Goal: Task Accomplishment & Management: Manage account settings

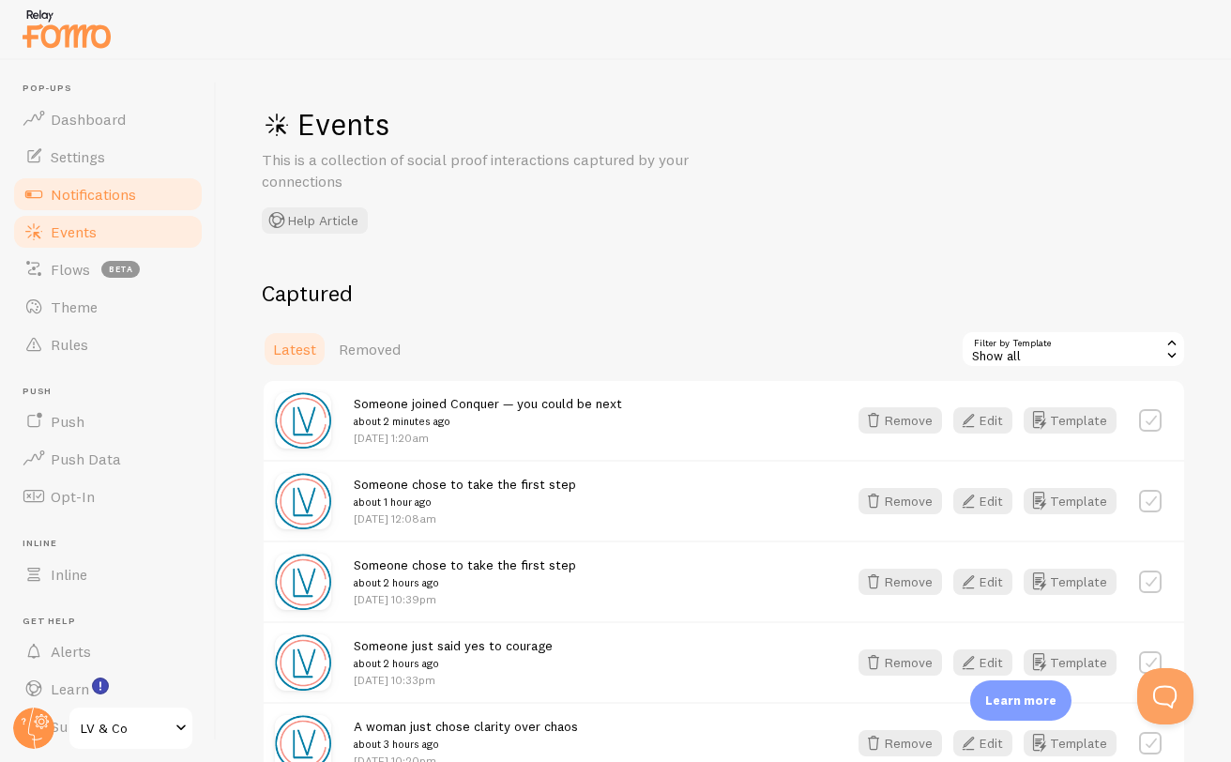
click at [123, 201] on span "Notifications" at bounding box center [93, 194] width 85 height 19
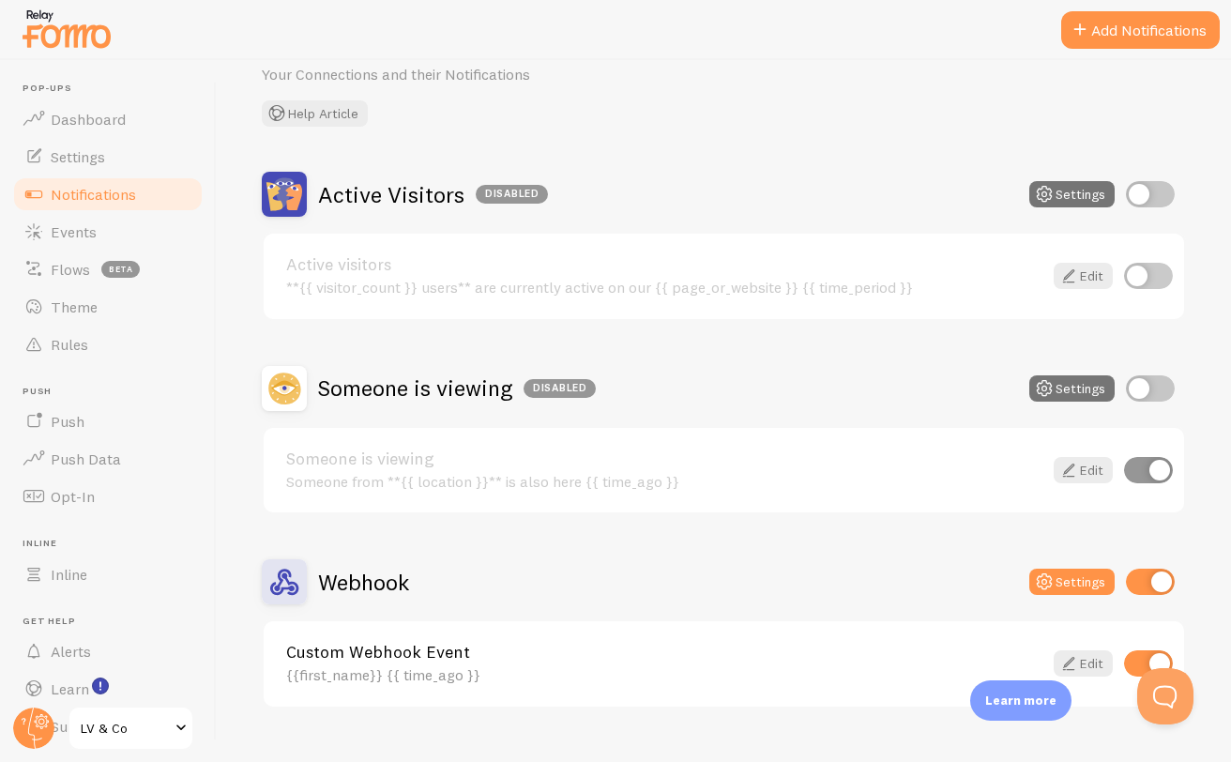
scroll to position [121, 0]
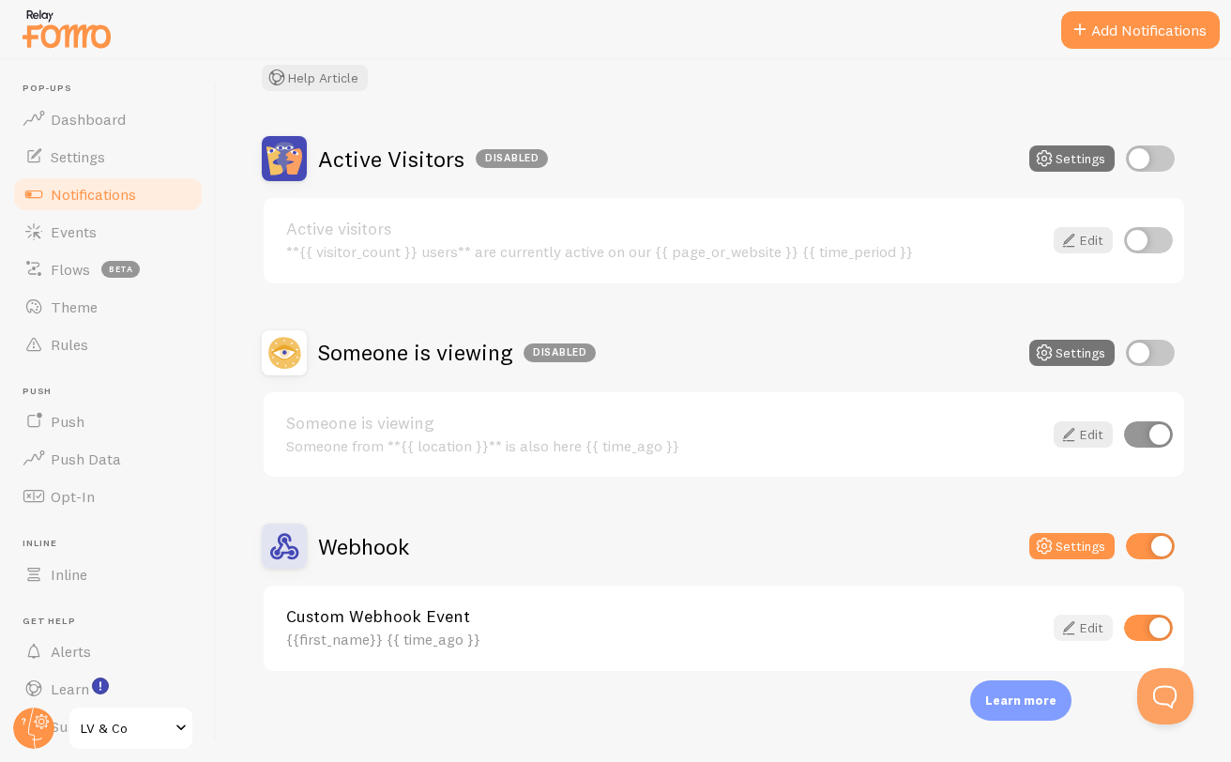
click at [1057, 635] on icon at bounding box center [1068, 627] width 23 height 23
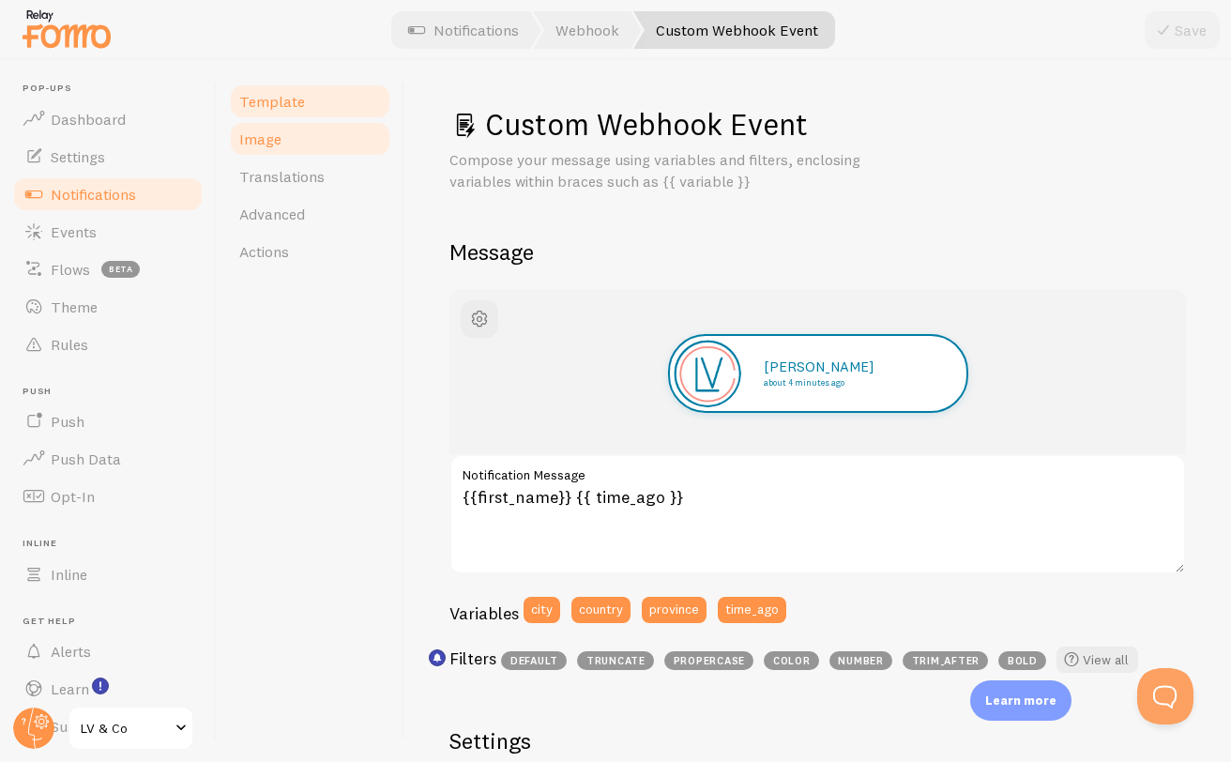
click at [273, 147] on span "Image" at bounding box center [260, 138] width 42 height 19
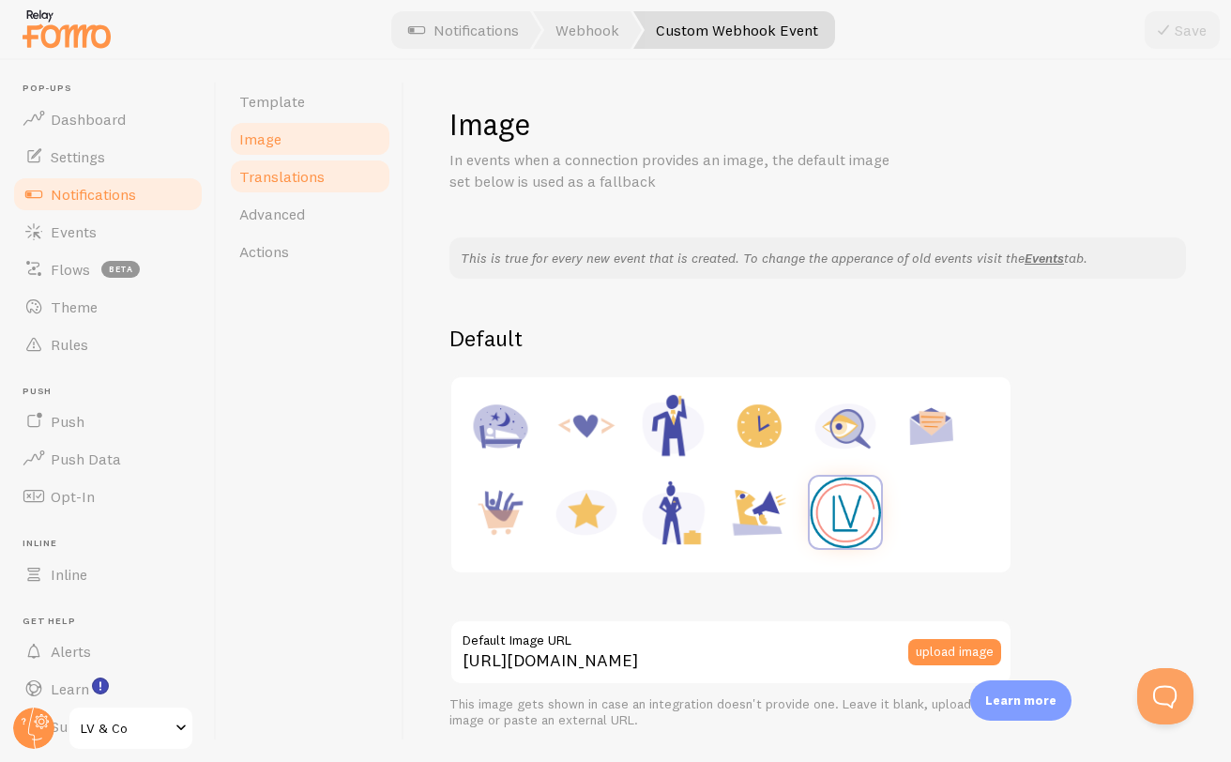
click at [277, 186] on link "Translations" at bounding box center [310, 177] width 164 height 38
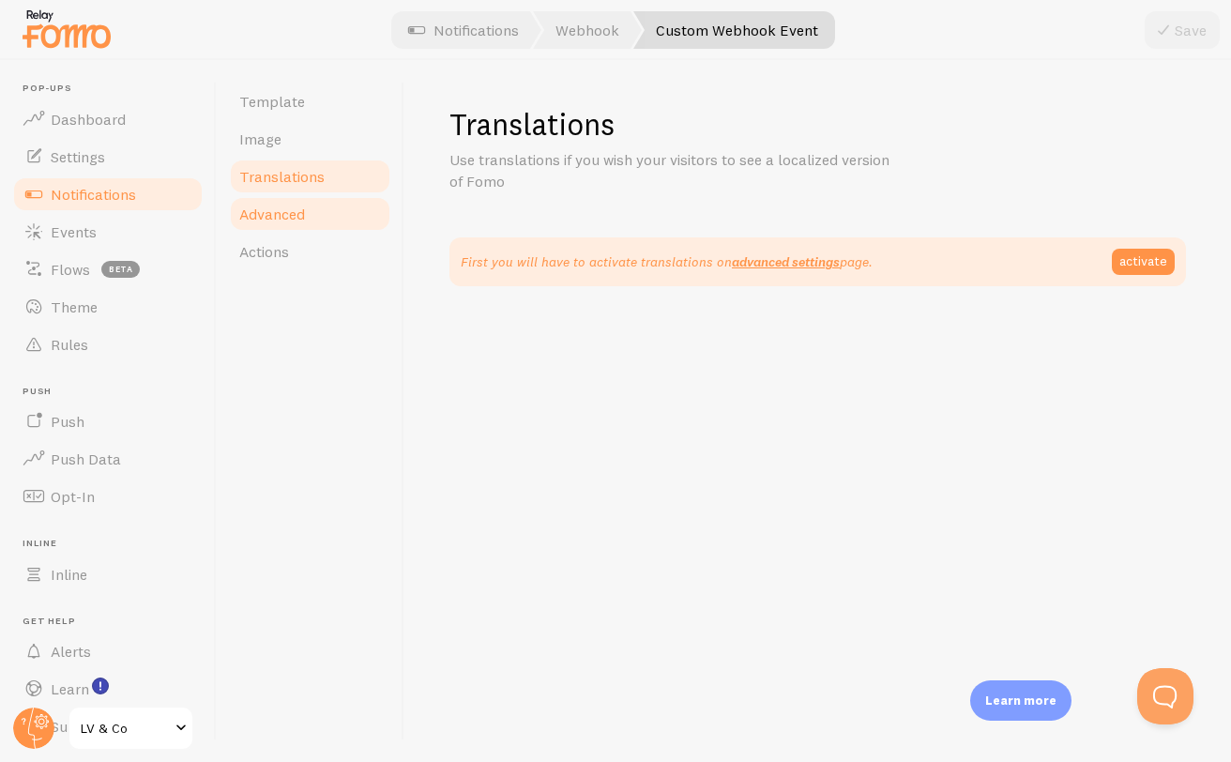
click at [280, 213] on span "Advanced" at bounding box center [272, 213] width 66 height 19
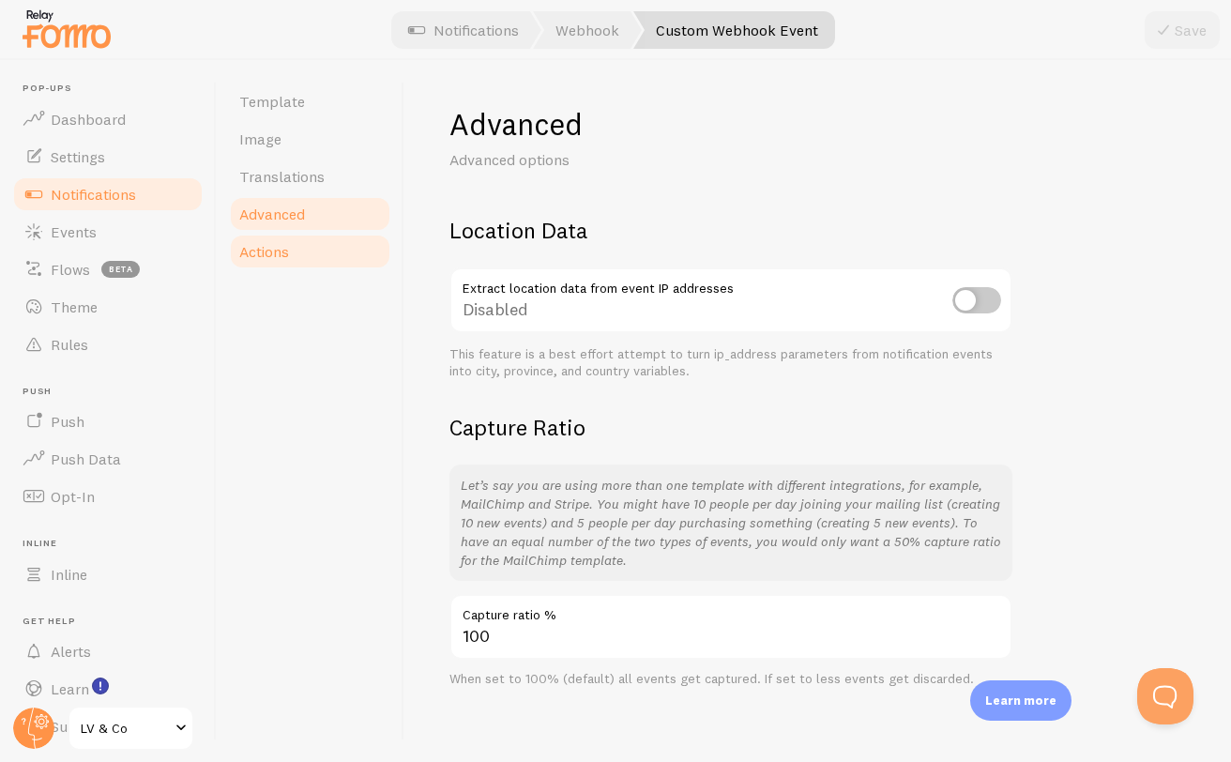
click at [266, 234] on link "Actions" at bounding box center [310, 252] width 164 height 38
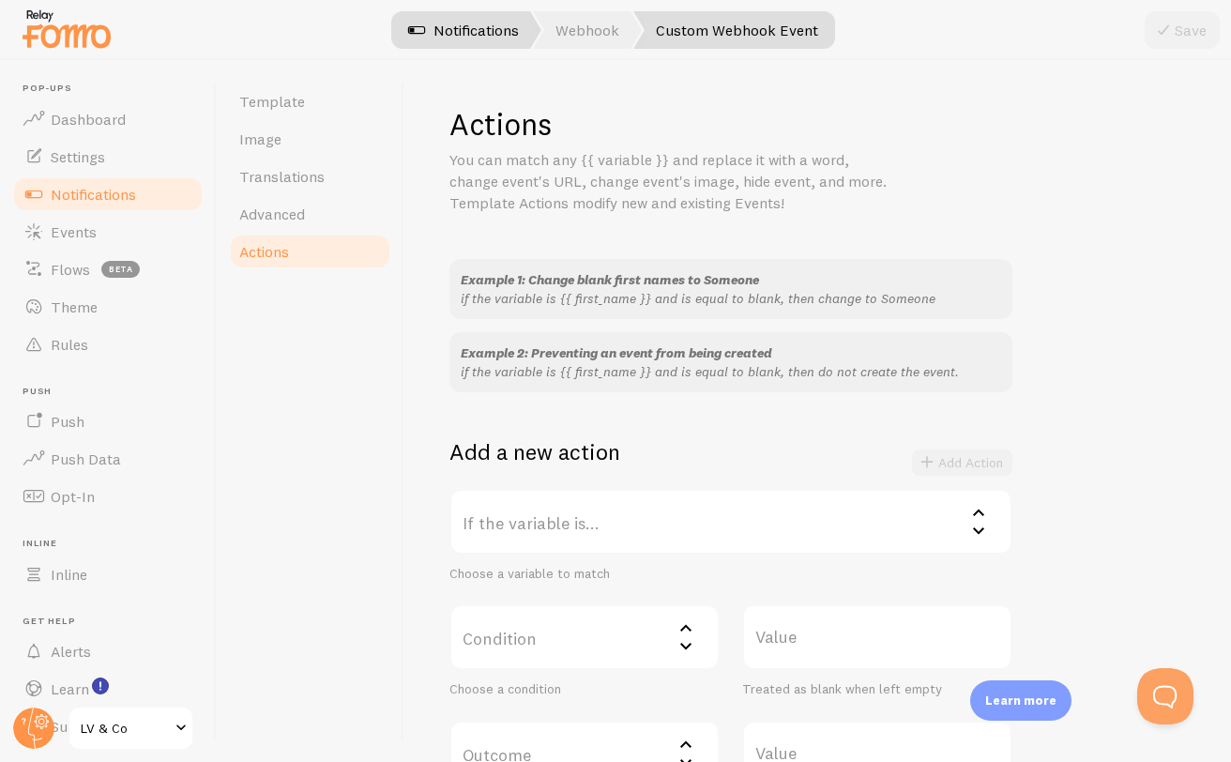
click at [423, 24] on span at bounding box center [416, 30] width 23 height 23
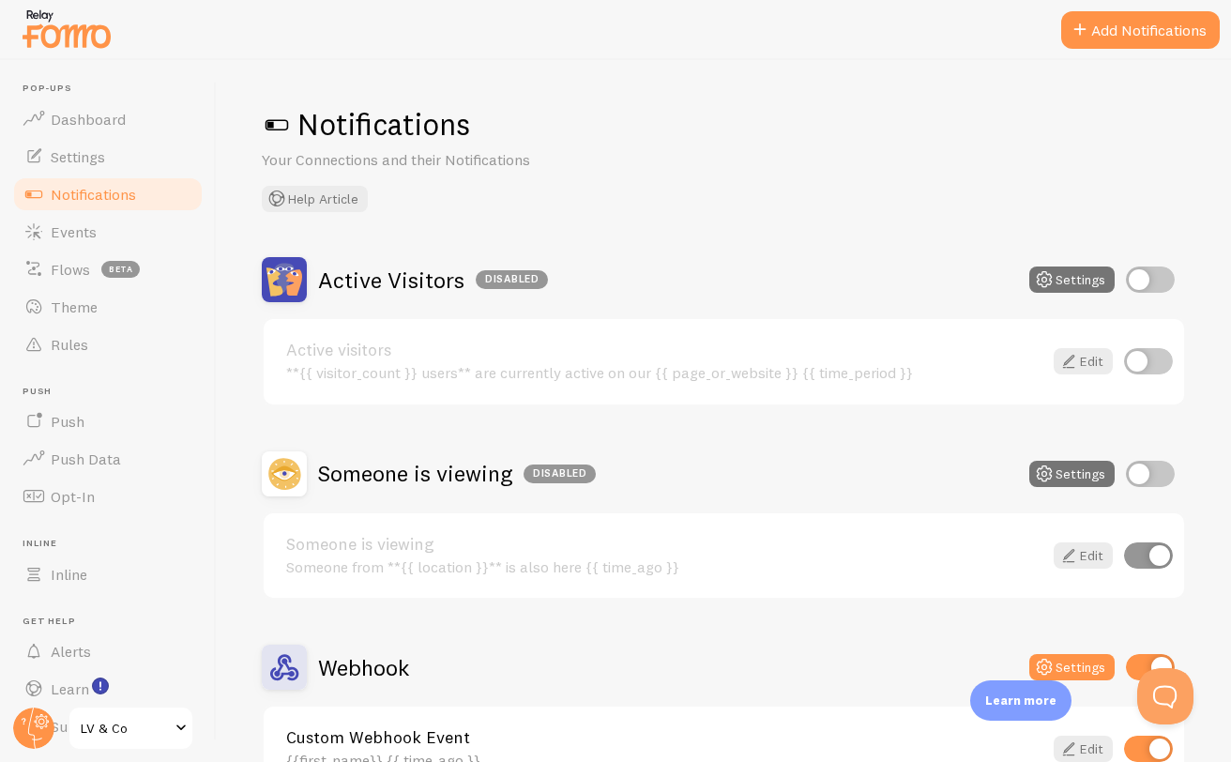
scroll to position [121, 0]
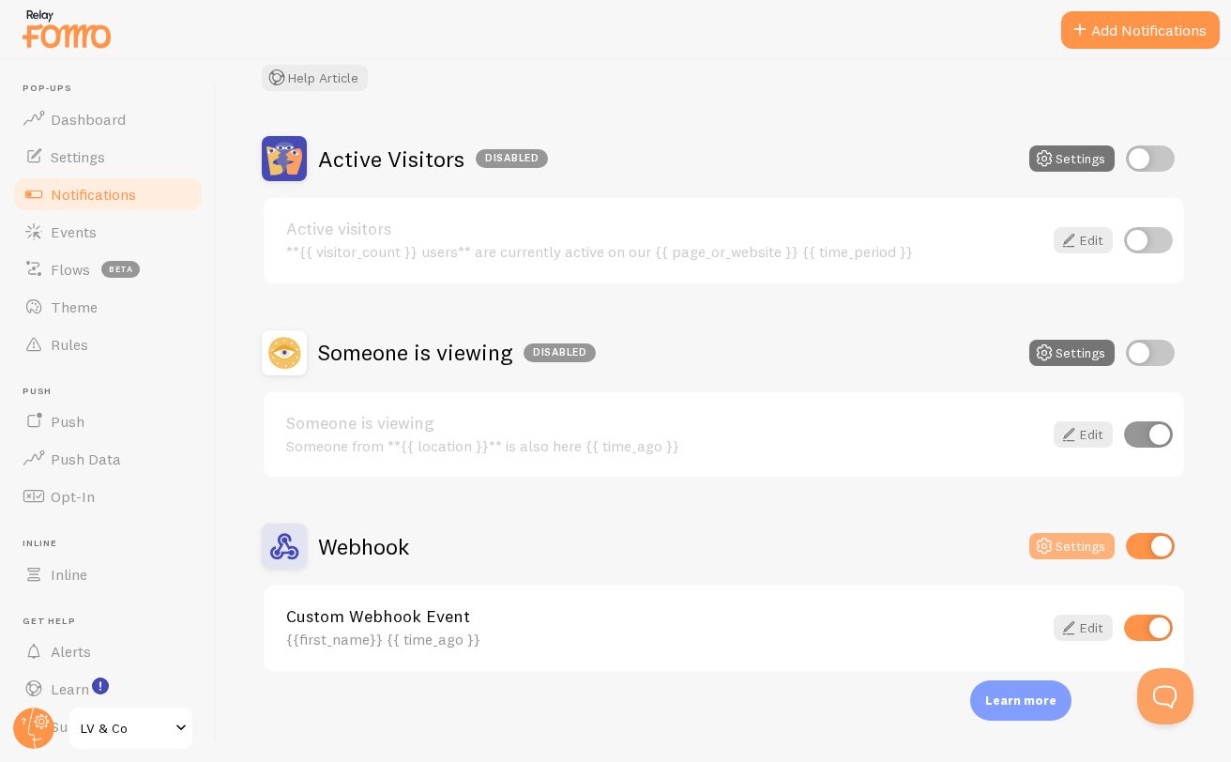
click at [1045, 533] on button "Settings" at bounding box center [1071, 546] width 85 height 26
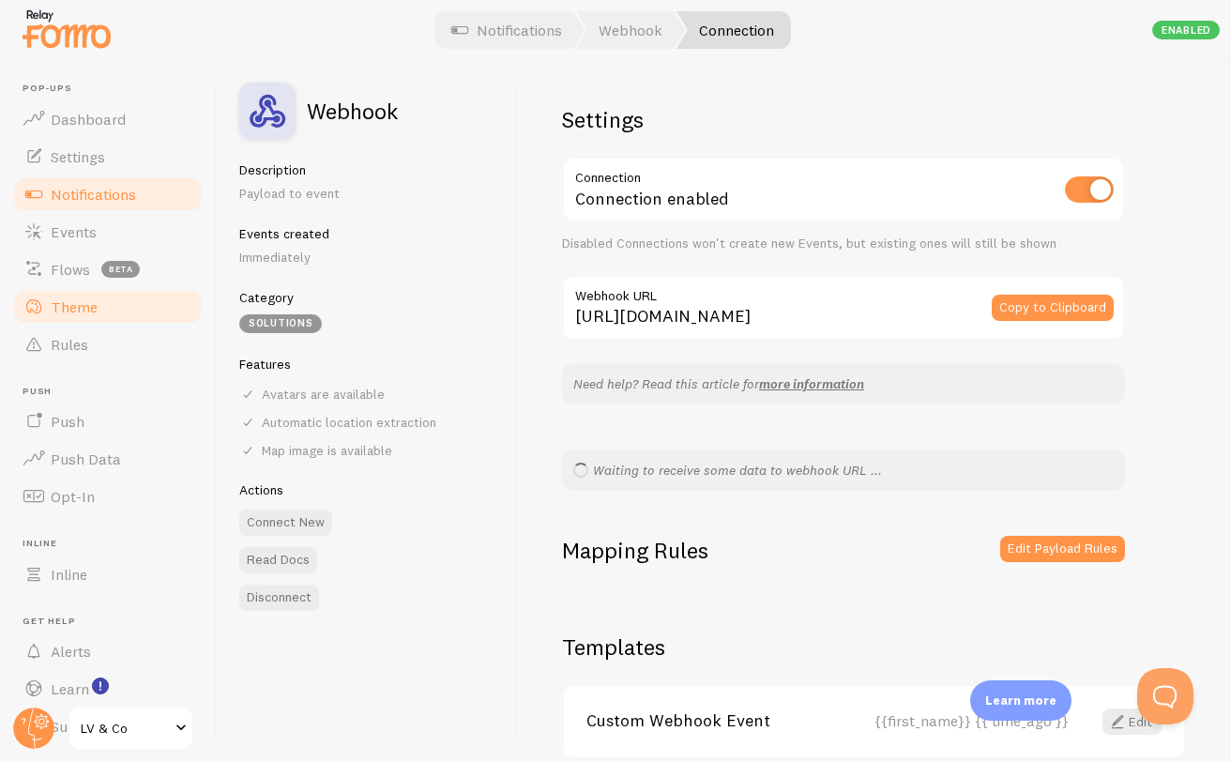
click at [132, 312] on link "Theme" at bounding box center [107, 307] width 193 height 38
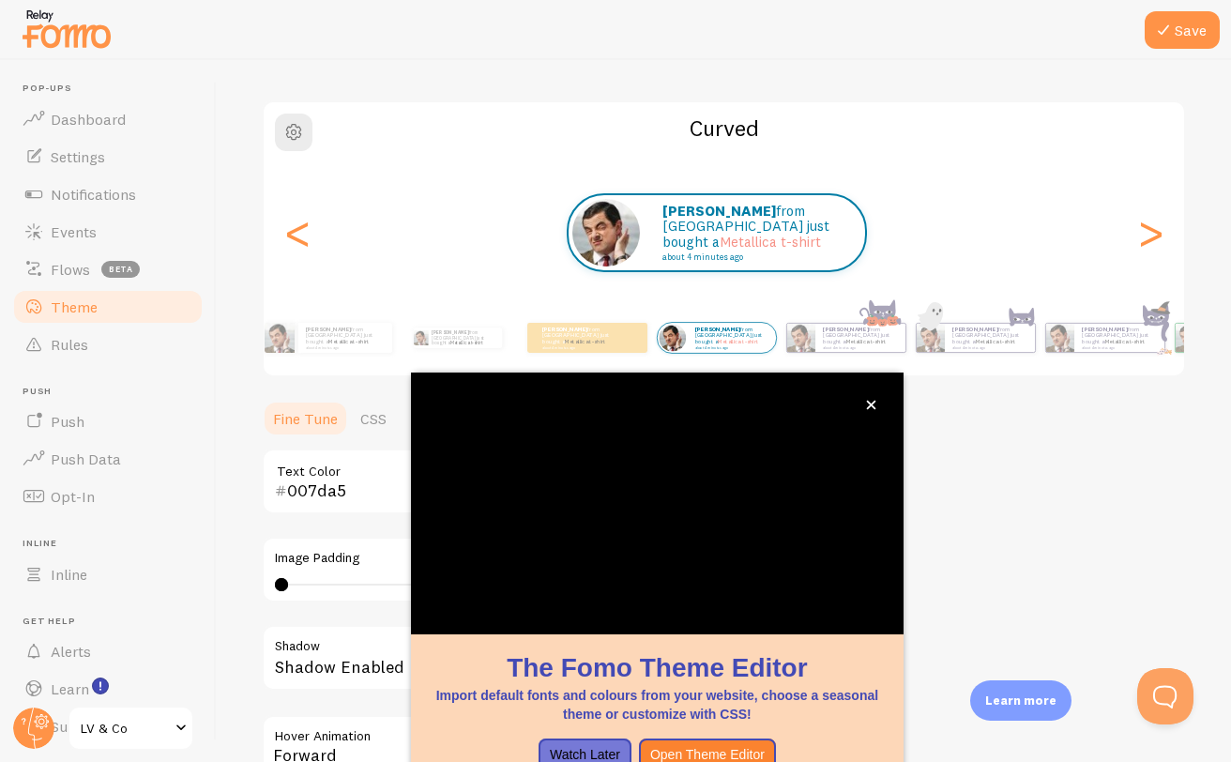
scroll to position [123, 0]
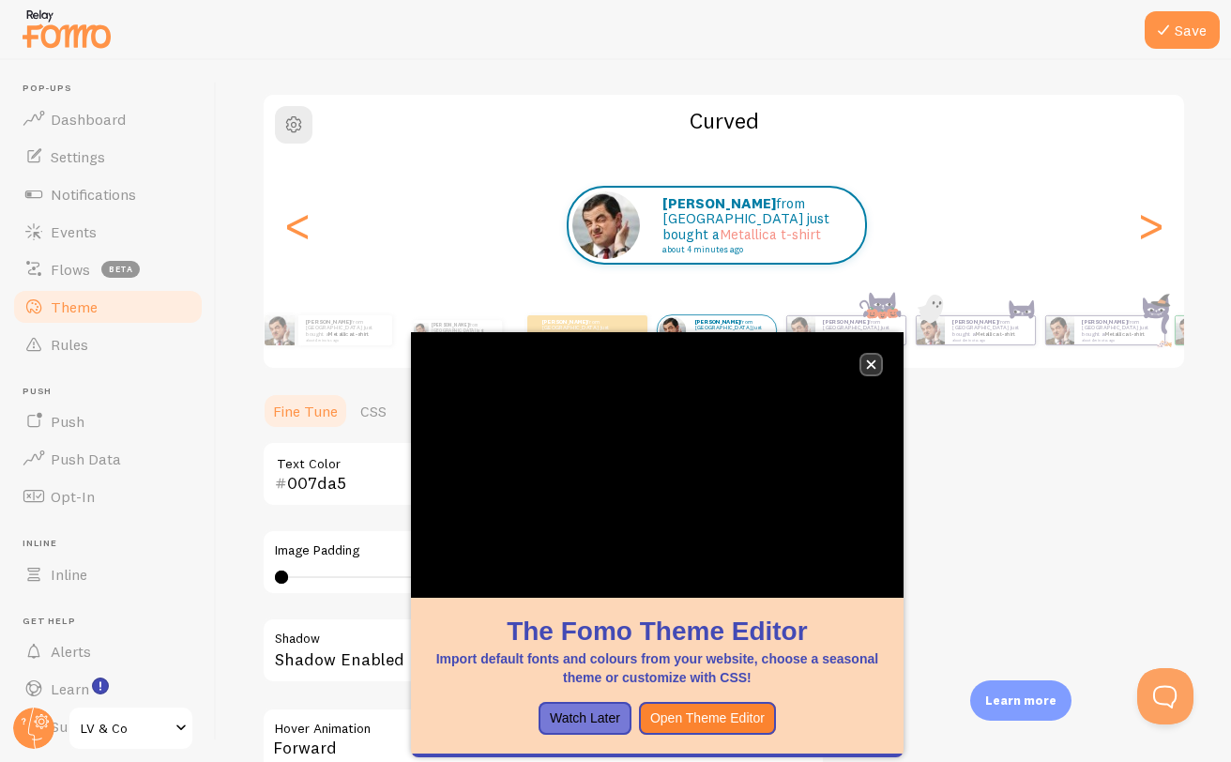
click at [877, 358] on button "close," at bounding box center [871, 365] width 20 height 20
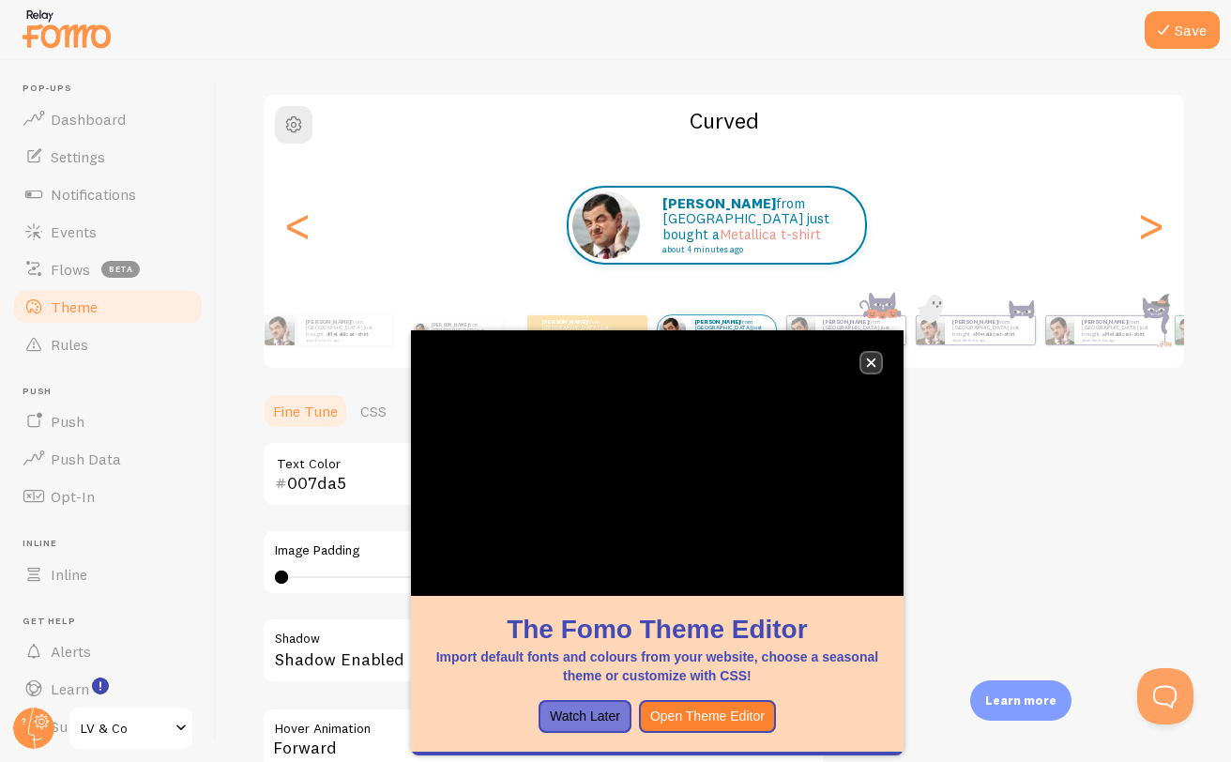
click at [874, 360] on icon "close," at bounding box center [871, 362] width 10 height 10
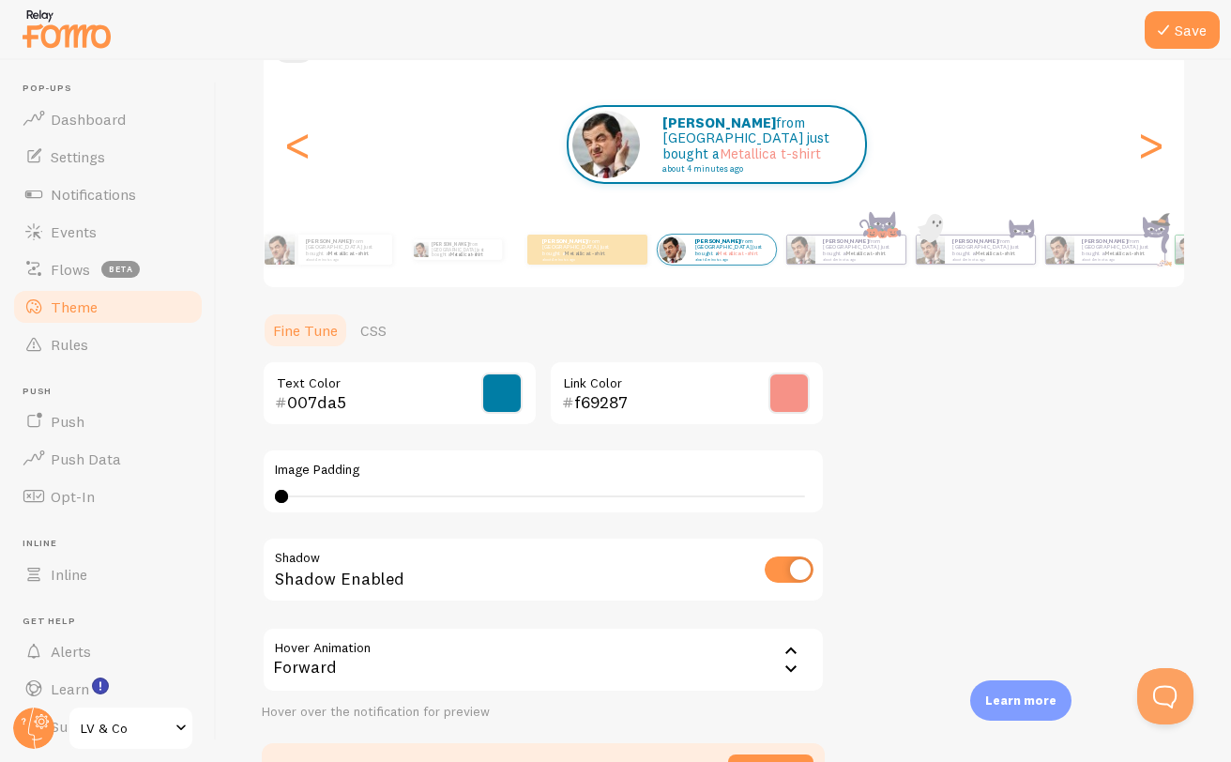
scroll to position [229, 0]
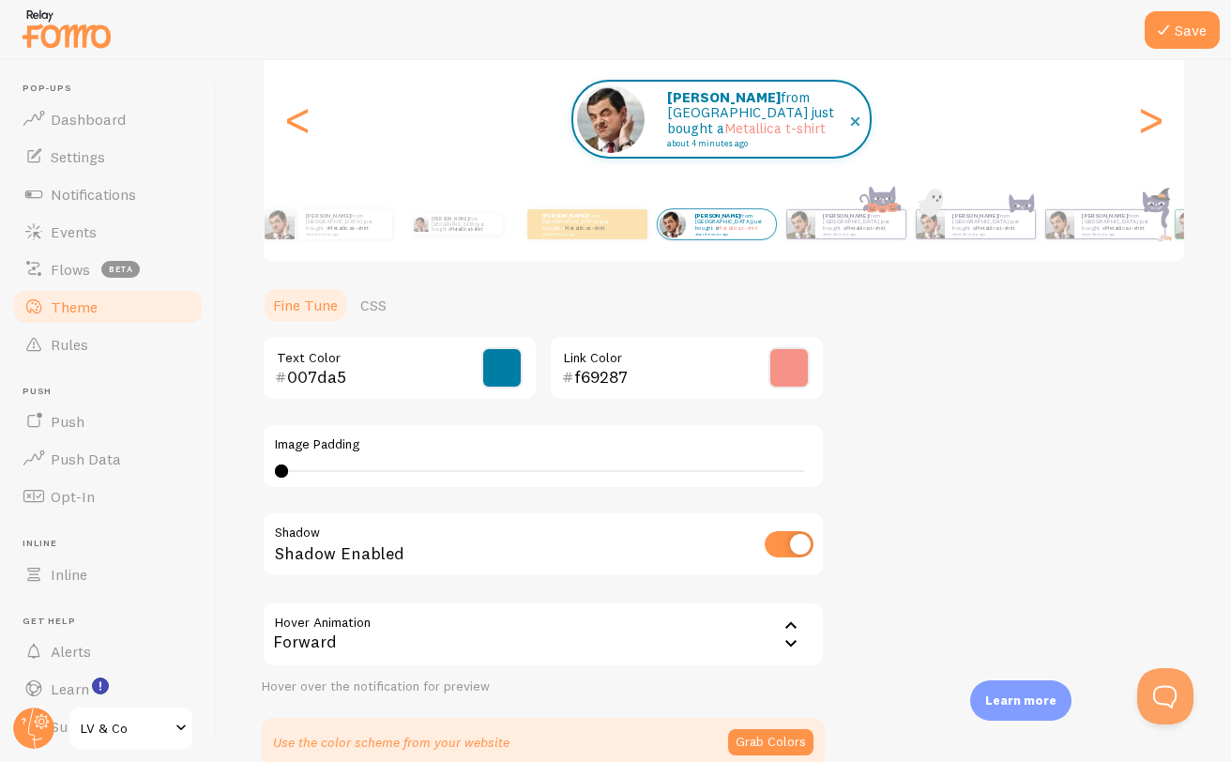
click at [741, 140] on small "about 4 minutes ago" at bounding box center [756, 143] width 178 height 9
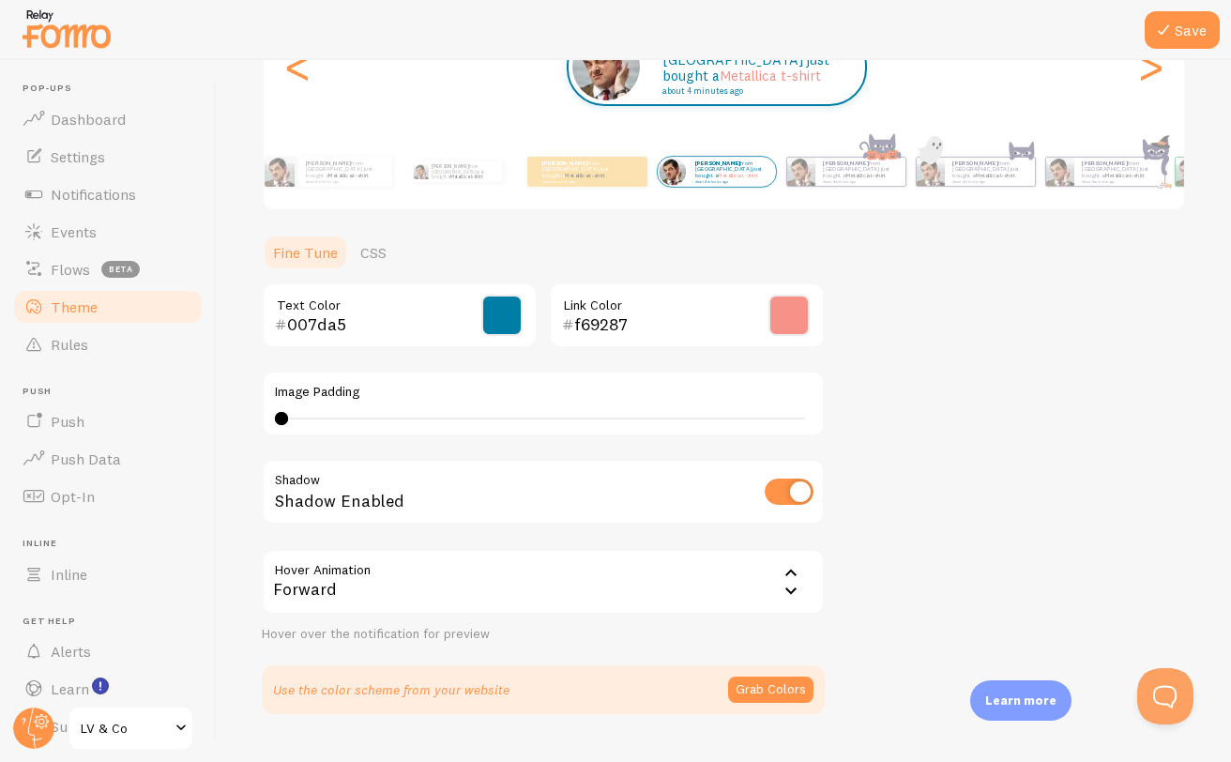
scroll to position [324, 0]
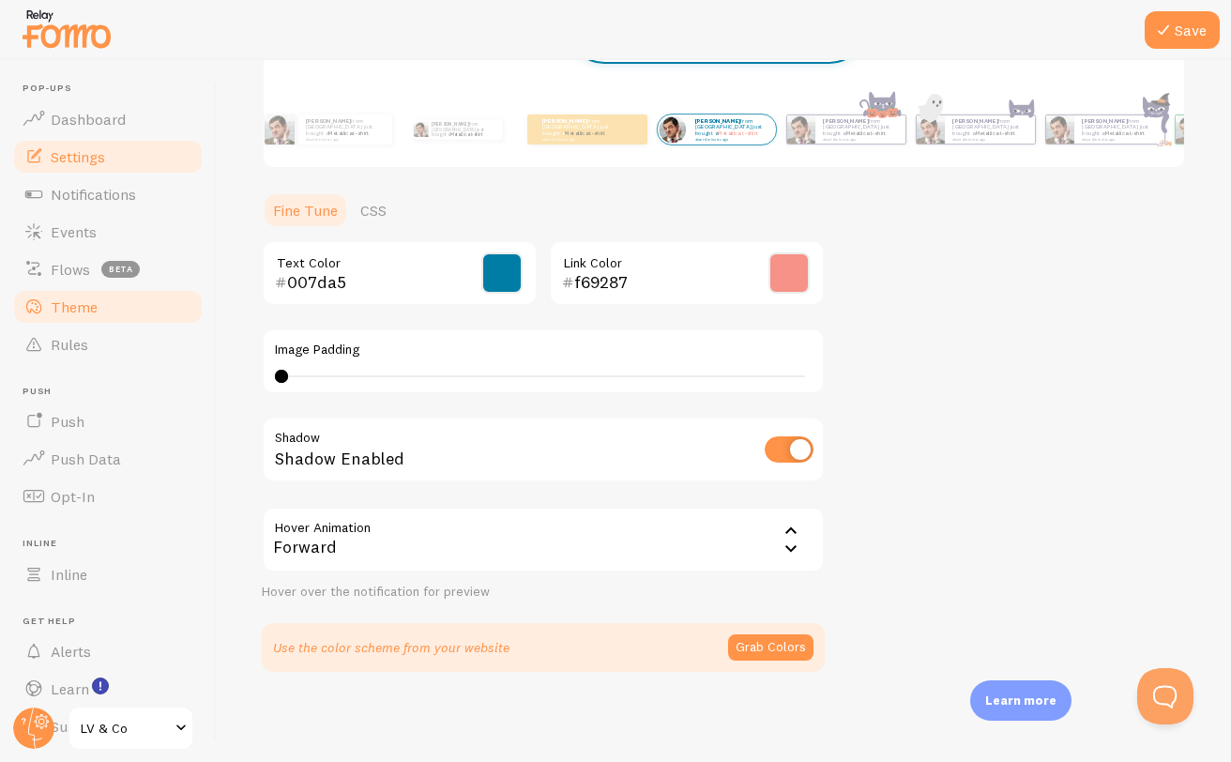
click at [113, 168] on link "Settings" at bounding box center [107, 157] width 193 height 38
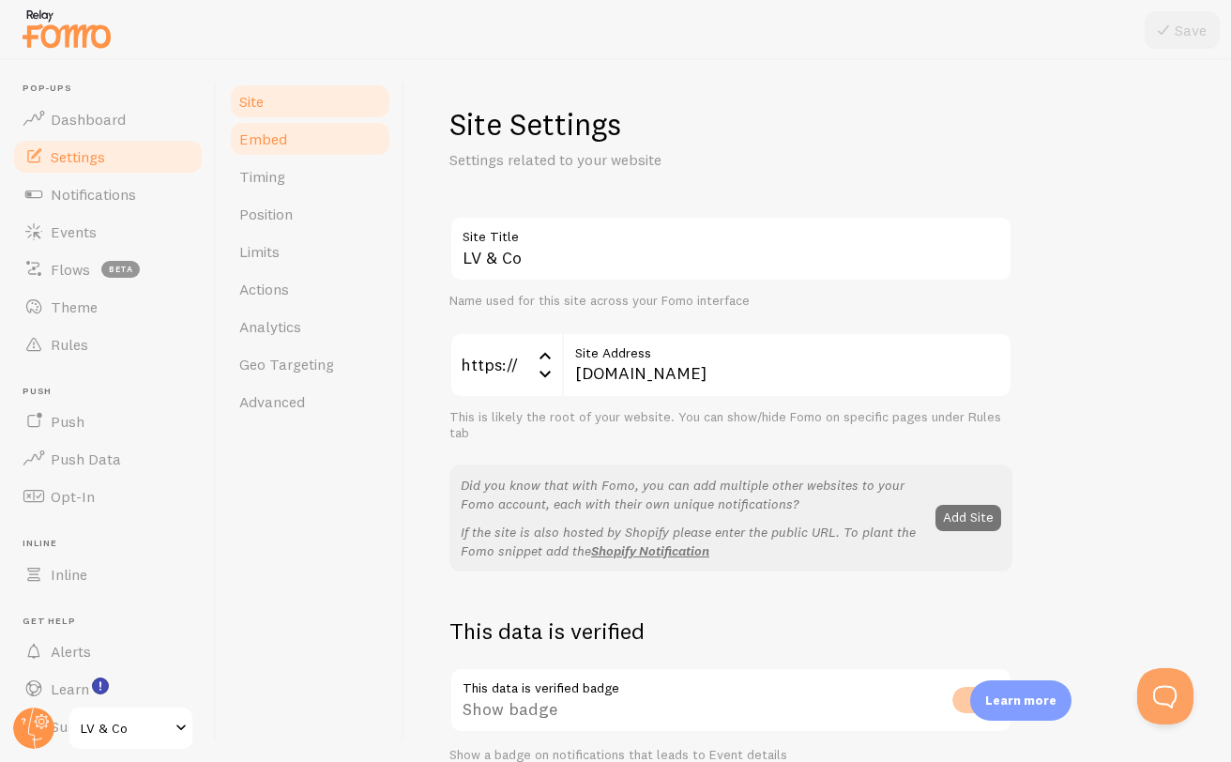
click at [286, 143] on link "Embed" at bounding box center [310, 139] width 164 height 38
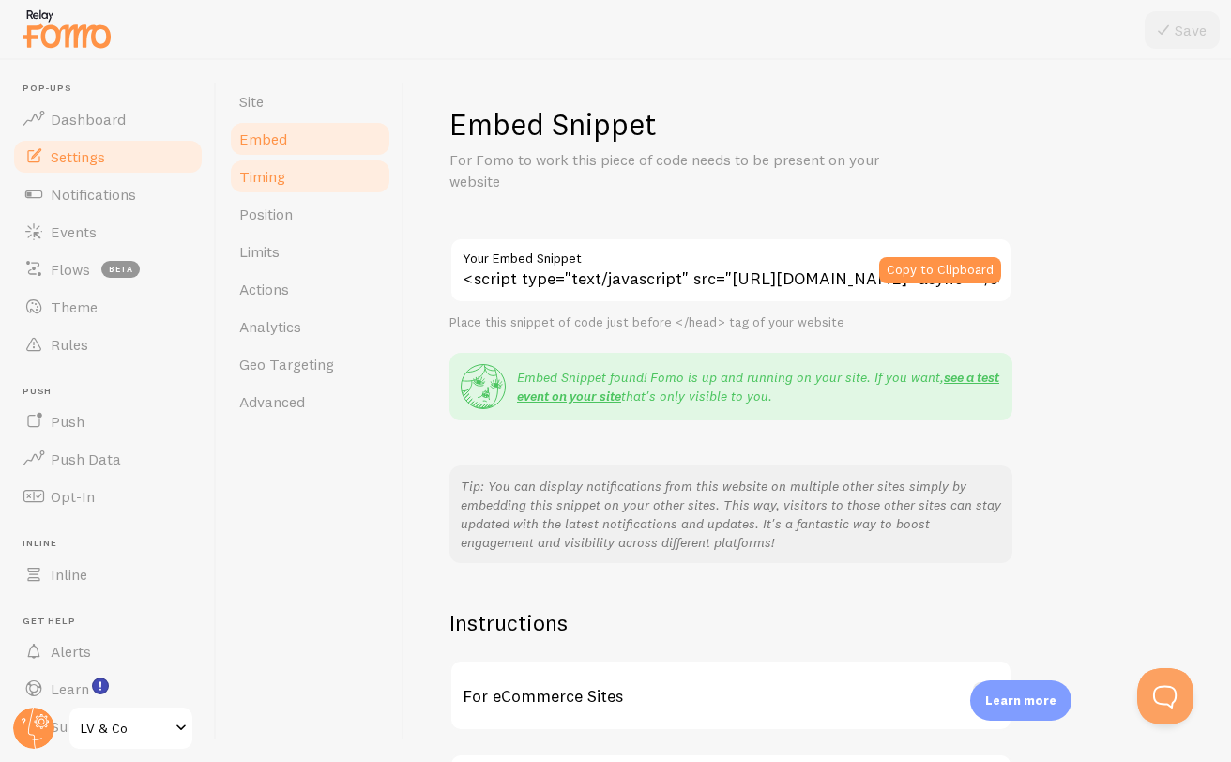
click at [281, 181] on span "Timing" at bounding box center [262, 176] width 46 height 19
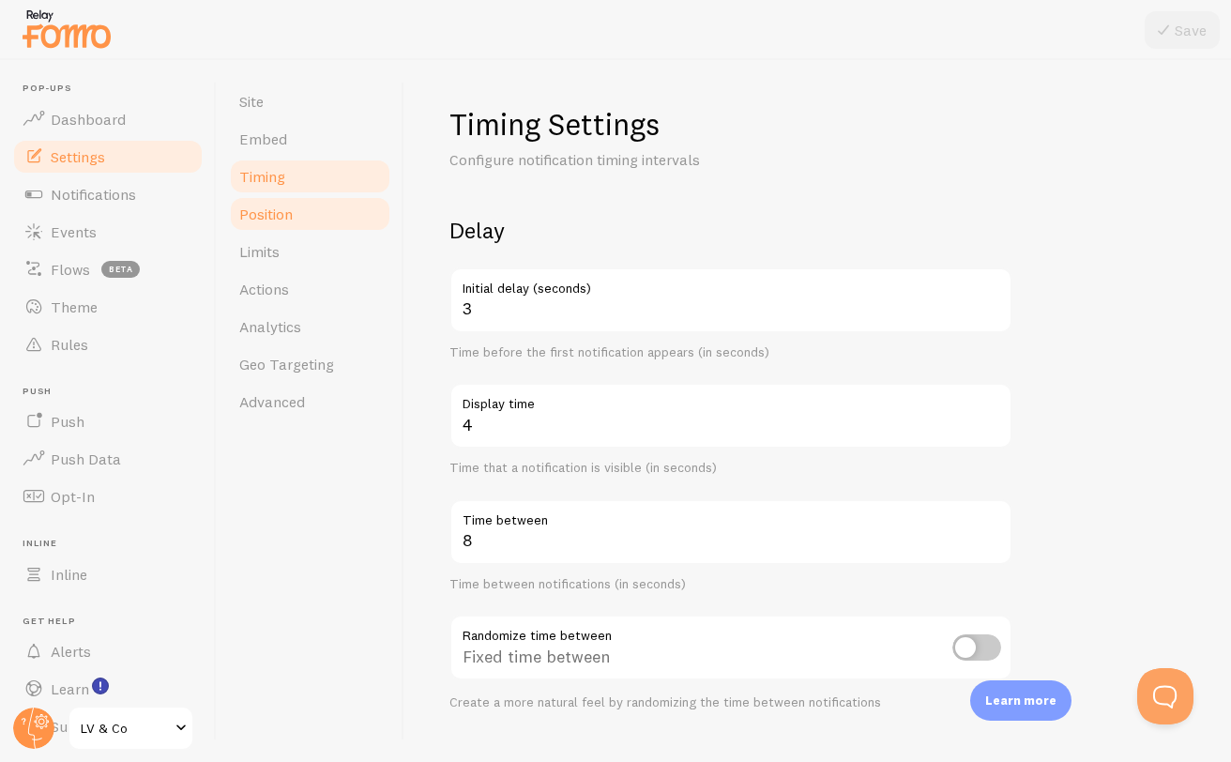
click at [281, 206] on span "Position" at bounding box center [265, 213] width 53 height 19
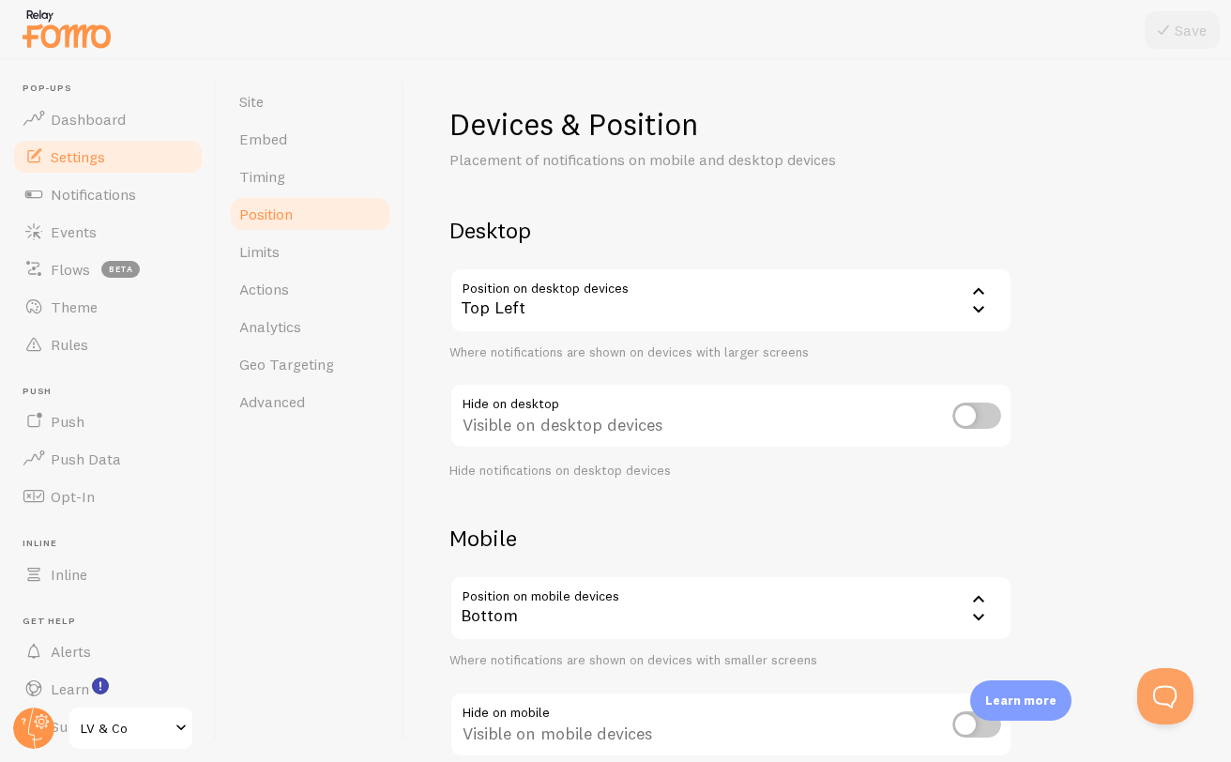
click at [587, 314] on div "Top Left" at bounding box center [730, 300] width 563 height 66
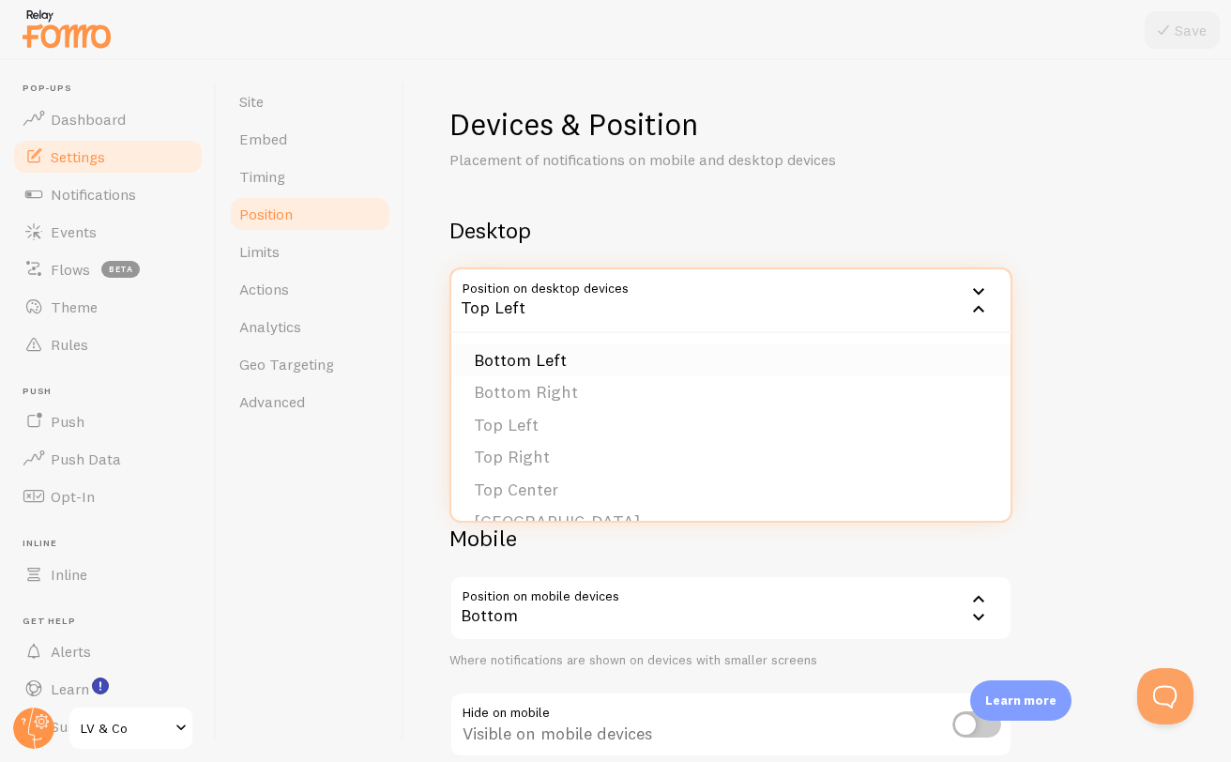
click at [578, 362] on li "Bottom Left" at bounding box center [730, 360] width 559 height 33
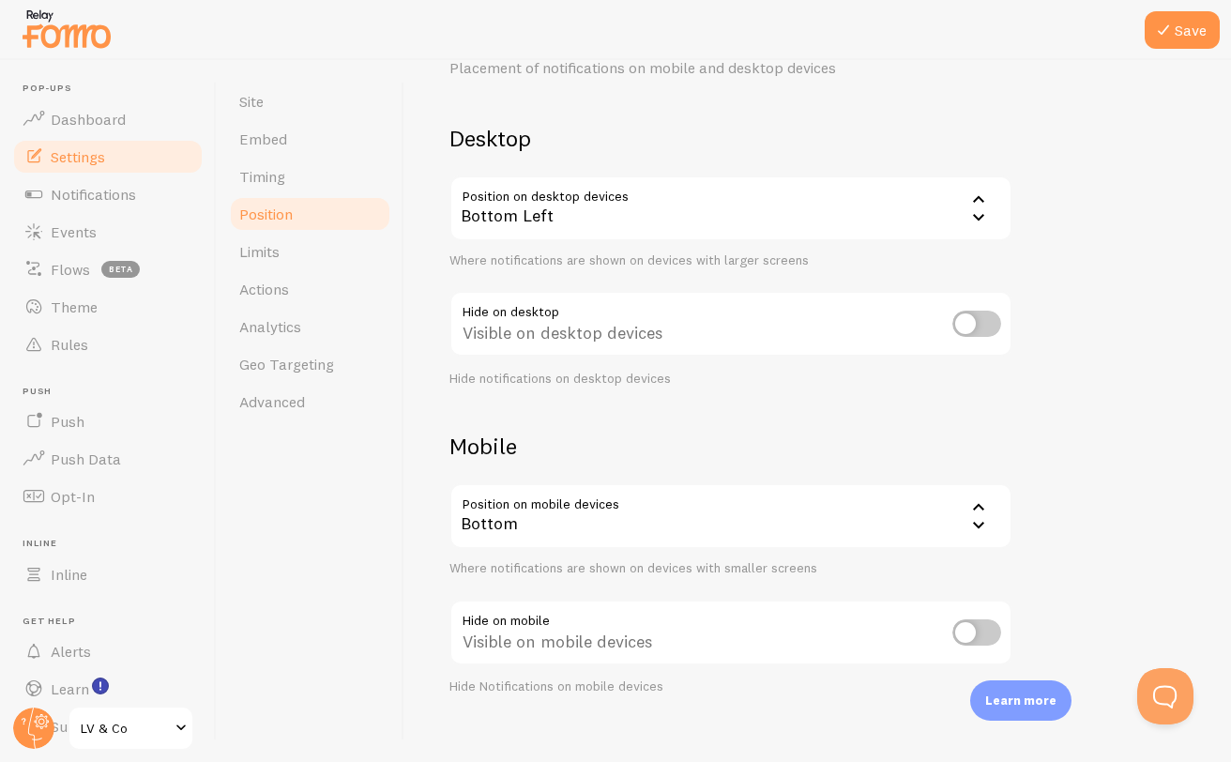
scroll to position [114, 0]
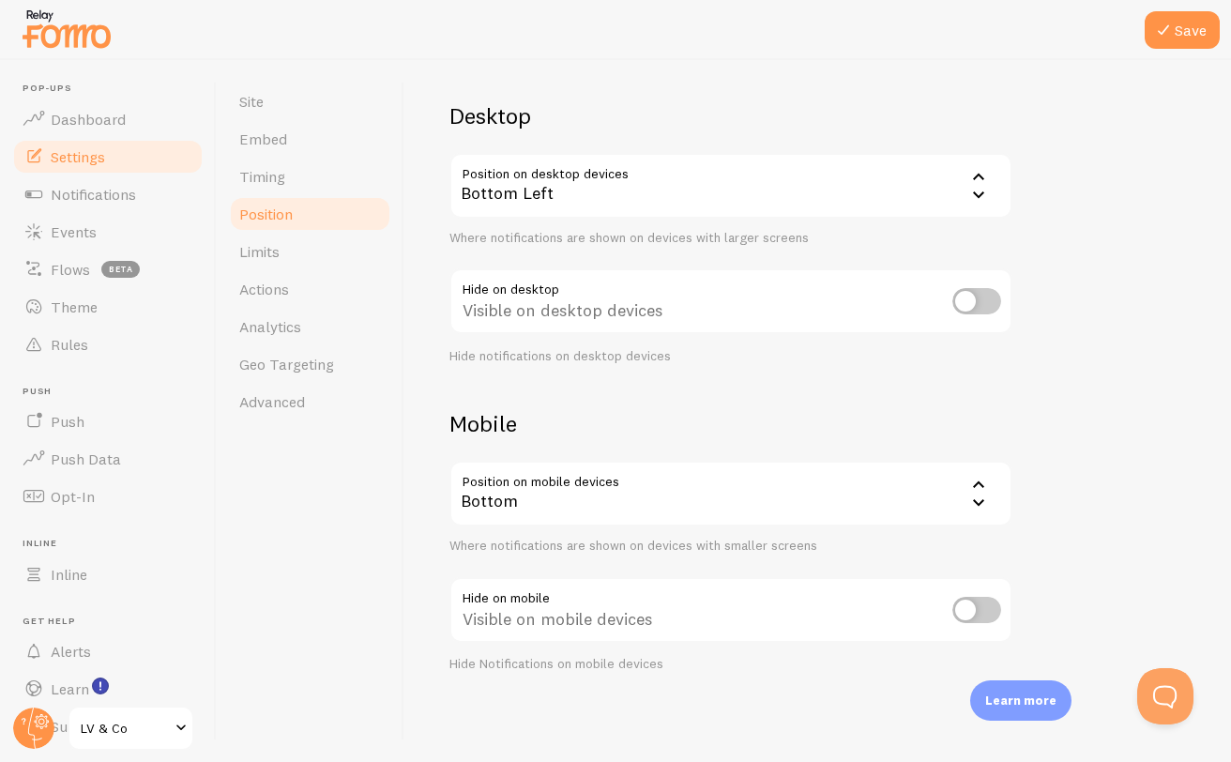
click at [966, 597] on input "checkbox" at bounding box center [976, 610] width 49 height 26
checkbox input "true"
click at [1153, 39] on icon at bounding box center [1163, 30] width 23 height 23
